Goal: Check status: Check status

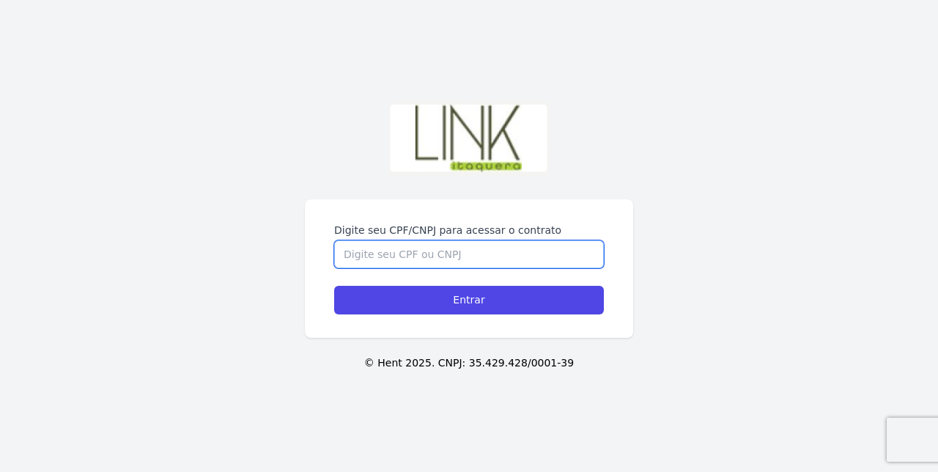
click at [537, 268] on input "Digite seu CPF/CNPJ para acessar o contrato" at bounding box center [469, 254] width 270 height 28
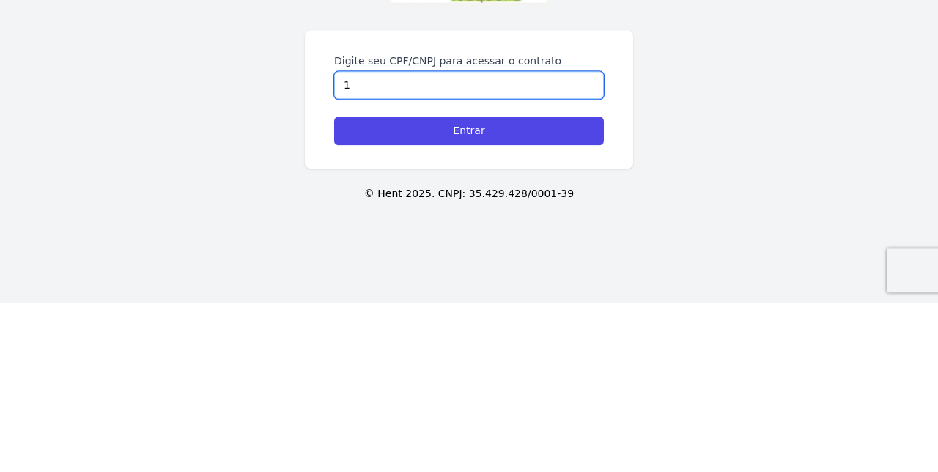
type input "14"
type input "147.831.628-40"
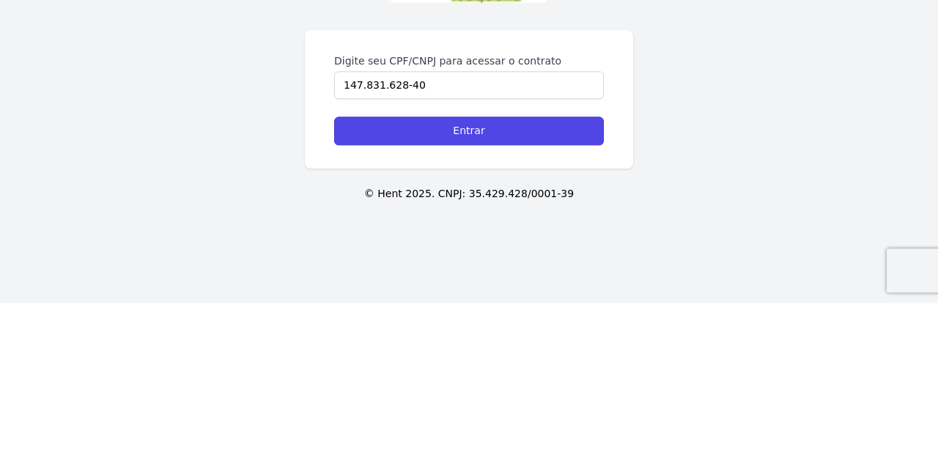
click at [477, 315] on input "Entrar" at bounding box center [469, 300] width 270 height 29
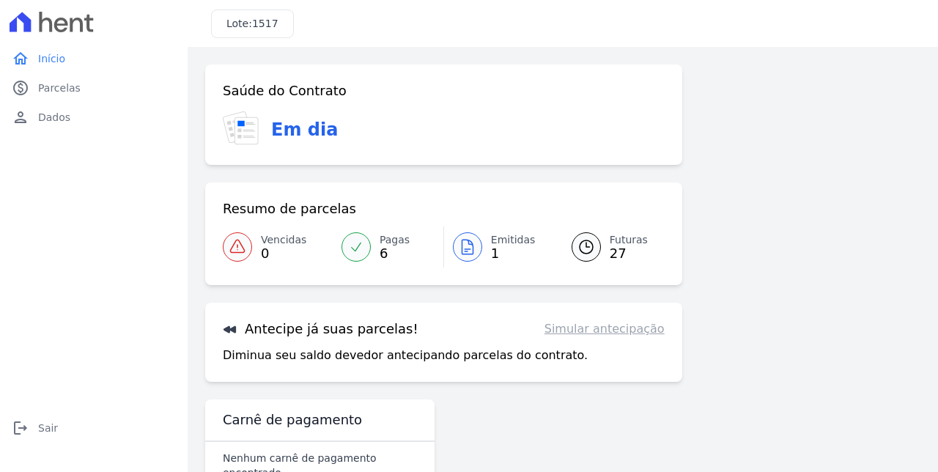
click at [595, 334] on link "Simular antecipação" at bounding box center [605, 329] width 120 height 18
click at [67, 85] on span "Parcelas" at bounding box center [59, 88] width 43 height 15
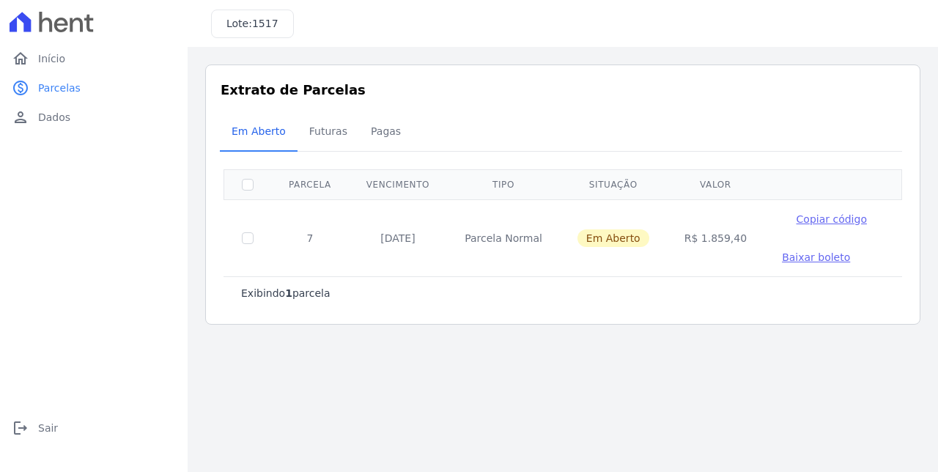
click at [801, 261] on span "Baixar boleto" at bounding box center [816, 257] width 68 height 12
click at [326, 139] on span "Futuras" at bounding box center [329, 131] width 56 height 29
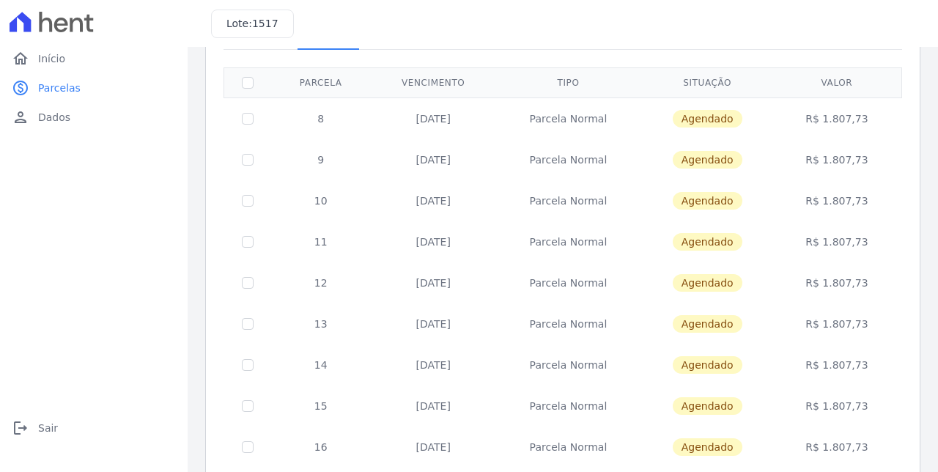
scroll to position [570, 0]
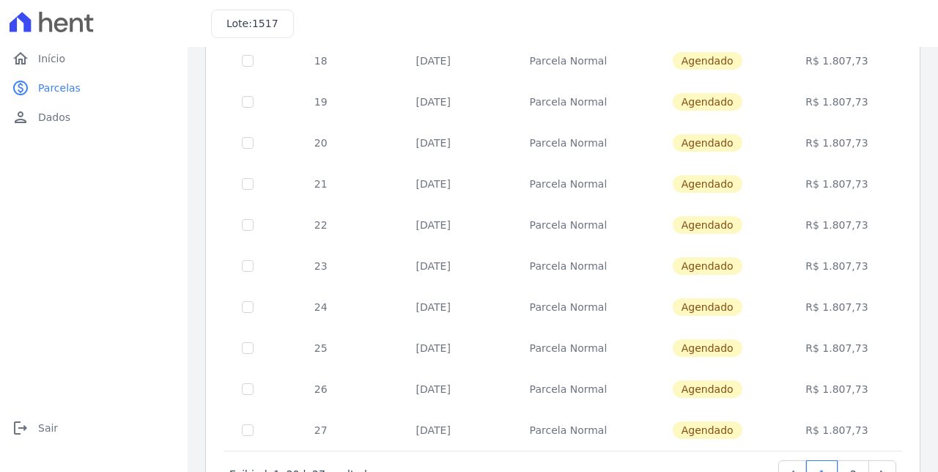
click at [617, 208] on td "Parcela Normal" at bounding box center [568, 225] width 144 height 41
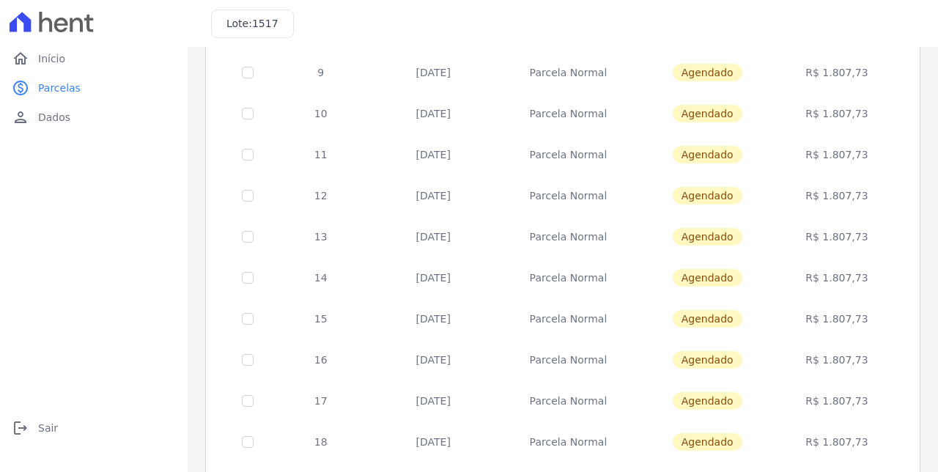
scroll to position [0, 0]
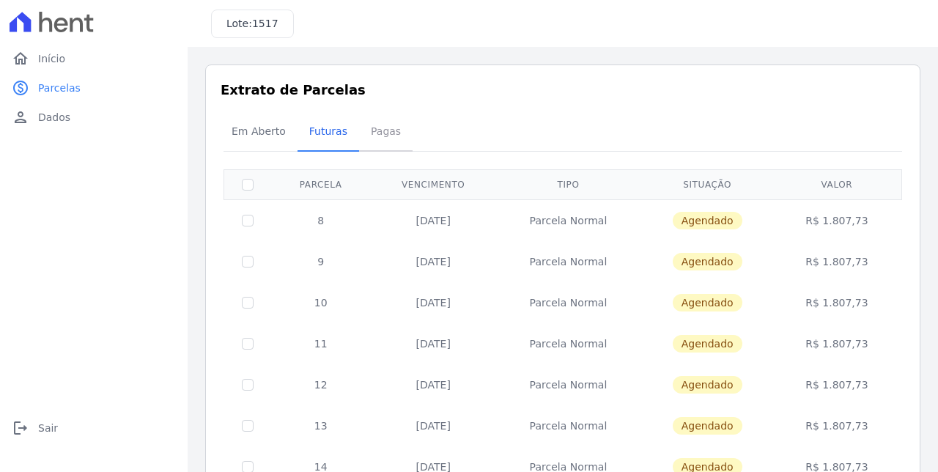
click at [389, 136] on span "Pagas" at bounding box center [386, 131] width 48 height 29
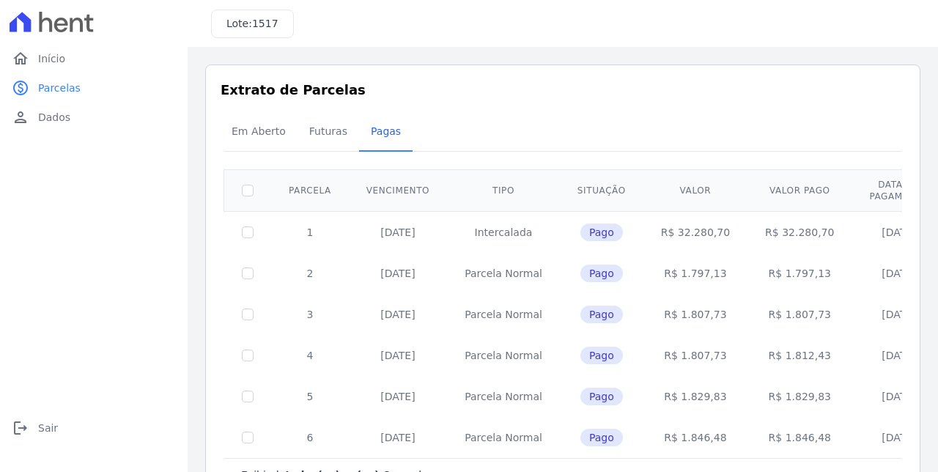
click at [260, 437] on td at bounding box center [248, 437] width 48 height 41
click at [270, 133] on span "Em Aberto" at bounding box center [259, 131] width 72 height 29
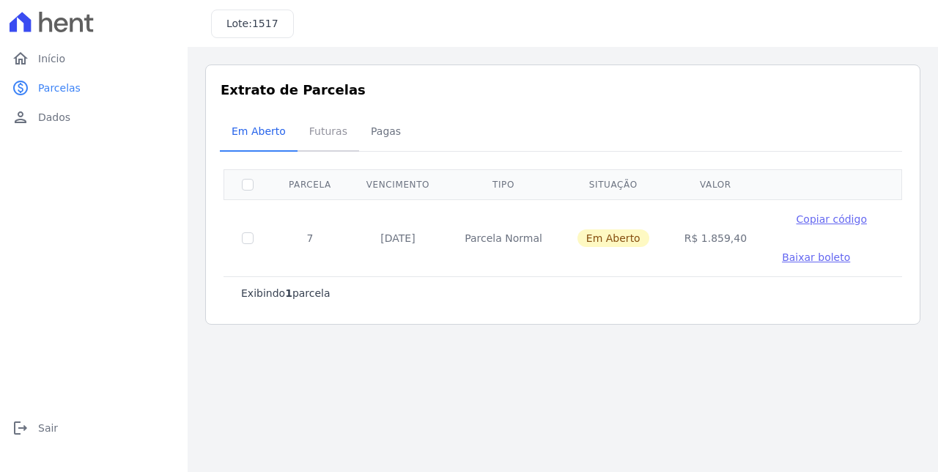
click at [337, 135] on span "Futuras" at bounding box center [329, 131] width 56 height 29
